Goal: Task Accomplishment & Management: Manage account settings

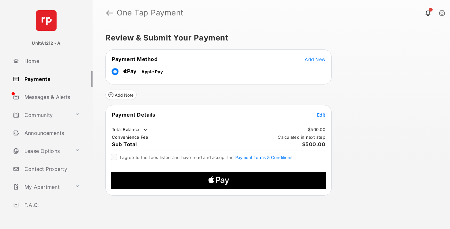
click at [315, 59] on span "Add New" at bounding box center [315, 59] width 21 height 5
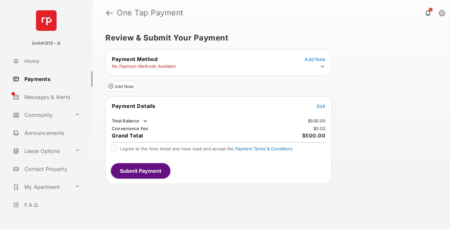
click at [322, 67] on icon at bounding box center [322, 67] width 6 height 6
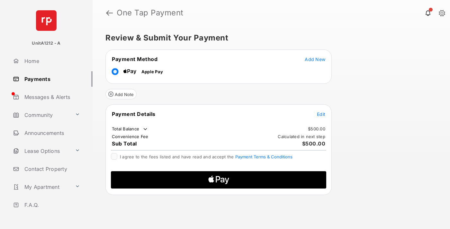
click at [321, 114] on span "Edit" at bounding box center [321, 114] width 8 height 5
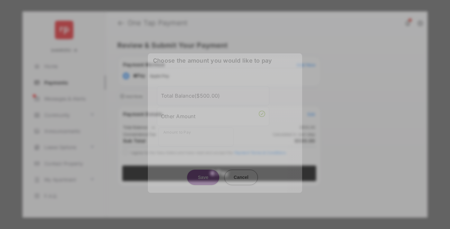
click at [213, 112] on div "Other Amount" at bounding box center [213, 116] width 104 height 11
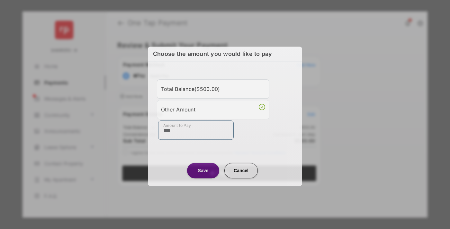
type input "***"
click at [203, 170] on button "Save" at bounding box center [203, 170] width 32 height 15
